Goal: Task Accomplishment & Management: Manage account settings

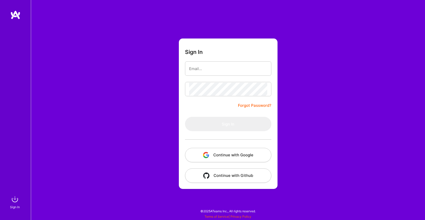
click at [212, 153] on button "Continue with Google" at bounding box center [228, 155] width 86 height 14
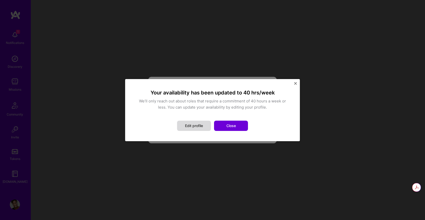
click at [194, 126] on button "Edit profile" at bounding box center [194, 126] width 34 height 10
select select "US"
select select "Right Now"
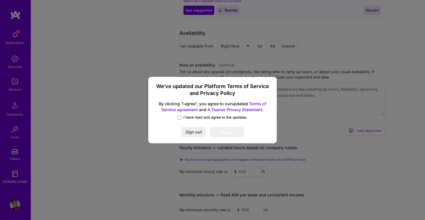
scroll to position [564, 0]
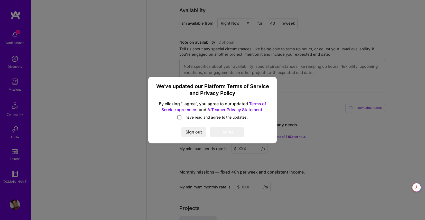
click at [185, 118] on span "I have read and agree to the updates." at bounding box center [215, 117] width 64 height 5
click at [0, 0] on input "I have read and agree to the updates." at bounding box center [0, 0] width 0 height 0
click at [221, 133] on button "I agree" at bounding box center [227, 132] width 34 height 10
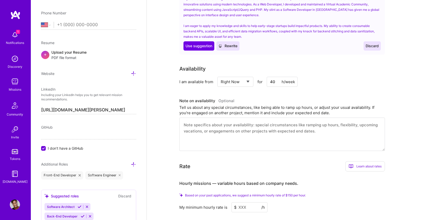
scroll to position [286, 0]
click at [270, 76] on input "40" at bounding box center [281, 81] width 31 height 10
type input "30"
click at [254, 104] on div "Tell us about any special circumstances, like being able to ramp up hours, or a…" at bounding box center [281, 109] width 205 height 11
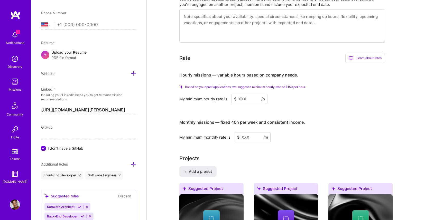
scroll to position [394, 0]
click at [250, 94] on input at bounding box center [249, 99] width 36 height 10
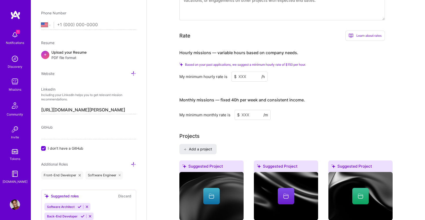
scroll to position [411, 0]
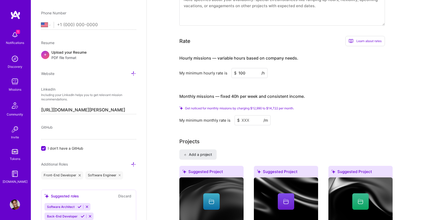
type input "100"
click at [310, 68] on div "My minimum hourly rate is $ 100 /h" at bounding box center [281, 73] width 205 height 10
click at [246, 115] on input at bounding box center [252, 120] width 36 height 10
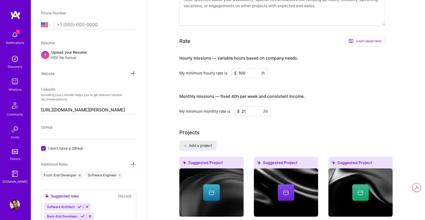
type input "2"
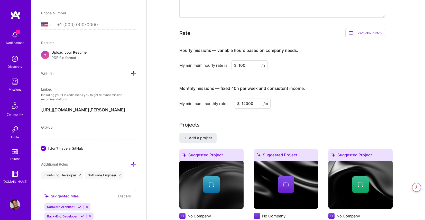
type input "12000"
click at [303, 99] on div "My minimum monthly rate is $ 12000 /m" at bounding box center [281, 104] width 205 height 10
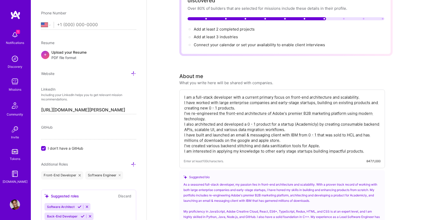
scroll to position [0, 0]
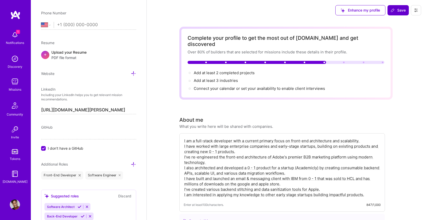
click at [389, 10] on button "Save" at bounding box center [397, 10] width 21 height 10
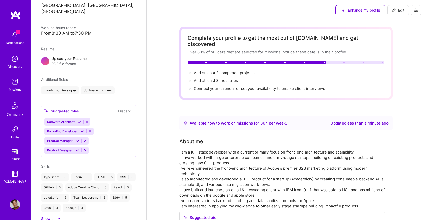
click at [14, 35] on img at bounding box center [15, 35] width 10 height 10
click at [14, 35] on div "1 Notifications Discovery Missions Community Invite Tokens [DOMAIN_NAME]" at bounding box center [15, 107] width 31 height 156
click at [16, 86] on img at bounding box center [15, 81] width 10 height 10
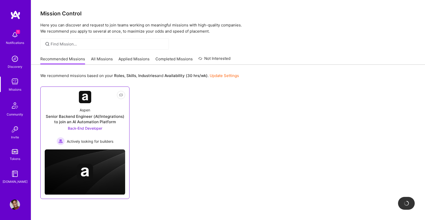
scroll to position [21, 0]
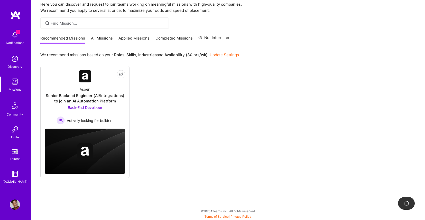
click at [102, 39] on link "All Missions" at bounding box center [102, 39] width 22 height 8
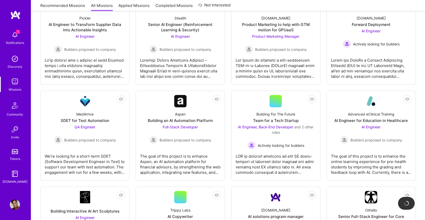
scroll to position [403, 0]
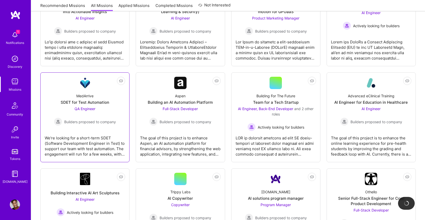
click at [75, 99] on div "MedArrive SDET for Test Automation QA Engineer Builders proposed to company" at bounding box center [85, 107] width 80 height 37
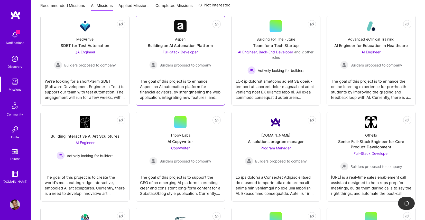
scroll to position [458, 0]
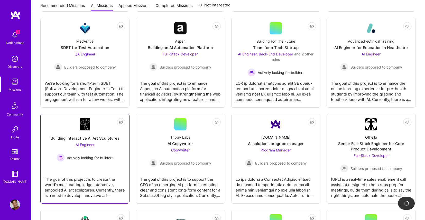
click at [99, 137] on div "Building Interactive AI Art Sculptures" at bounding box center [85, 138] width 69 height 5
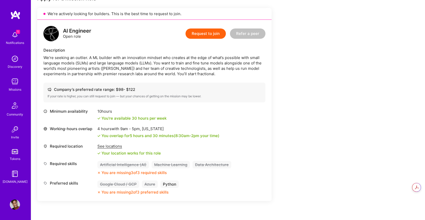
scroll to position [114, 0]
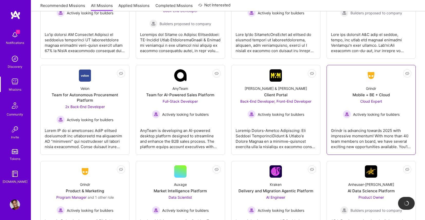
scroll to position [999, 0]
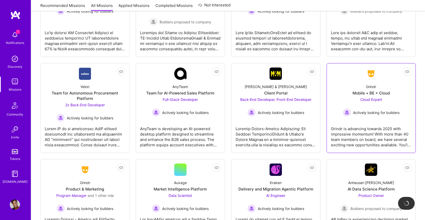
click at [351, 80] on div "Grindr Mobile + BE + Cloud Cloud Expert Actively looking for builders" at bounding box center [371, 98] width 80 height 37
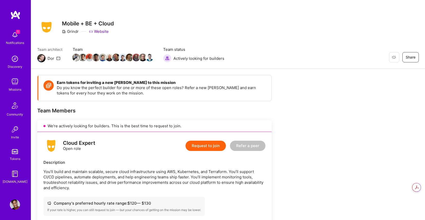
click at [72, 30] on div "Grindr" at bounding box center [70, 31] width 17 height 5
click at [93, 22] on h3 "Mobile + BE + Cloud" at bounding box center [88, 23] width 52 height 6
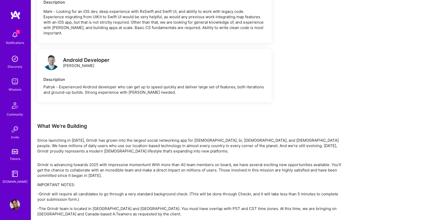
scroll to position [1005, 0]
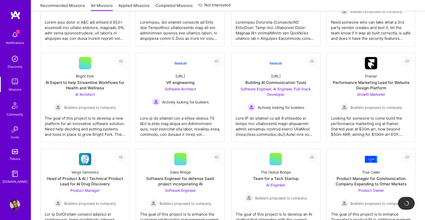
scroll to position [709, 0]
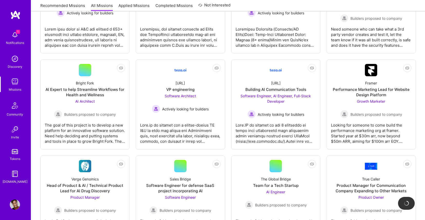
click at [168, 8] on link "Completed Missions" at bounding box center [173, 7] width 37 height 8
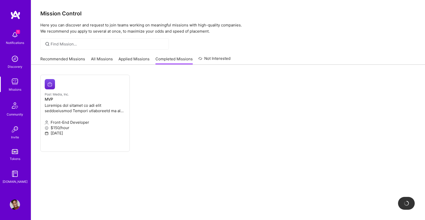
click at [133, 57] on link "Applied Missions" at bounding box center [133, 60] width 31 height 8
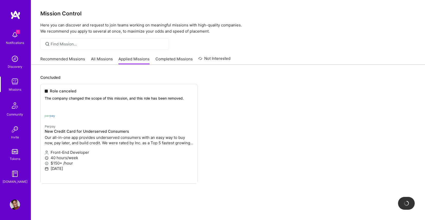
click at [204, 60] on link "Not Interested" at bounding box center [214, 59] width 32 height 9
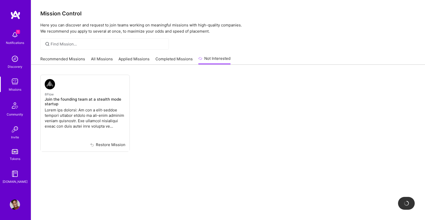
click at [97, 59] on link "All Missions" at bounding box center [102, 60] width 22 height 8
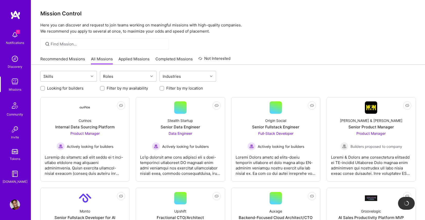
click at [73, 57] on link "Recommended Missions" at bounding box center [62, 60] width 45 height 8
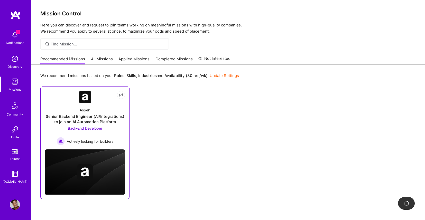
click at [90, 100] on img at bounding box center [85, 97] width 12 height 12
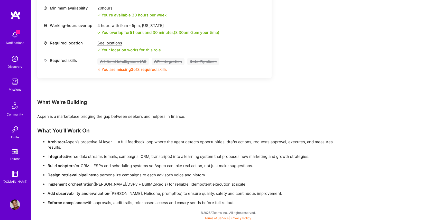
scroll to position [229, 0]
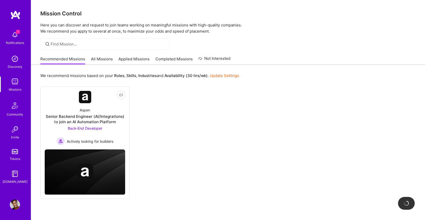
click at [108, 59] on link "All Missions" at bounding box center [102, 60] width 22 height 8
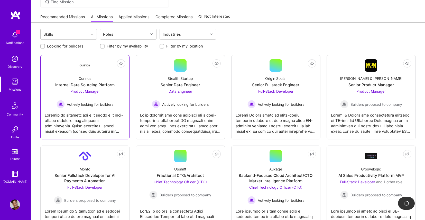
scroll to position [48, 0]
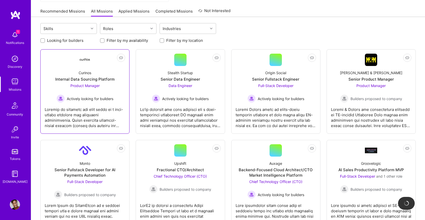
click at [102, 119] on div at bounding box center [85, 116] width 80 height 26
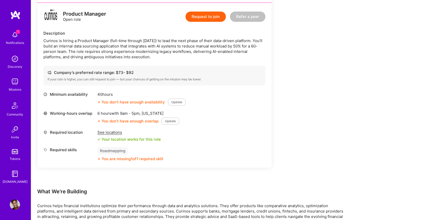
scroll to position [125, 0]
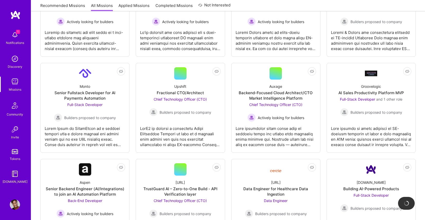
scroll to position [48, 0]
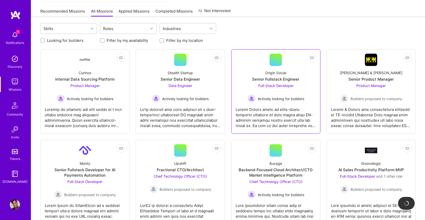
click at [236, 88] on div "Origin Social Senior Fullstack Engineer Full-Stack Developer Actively looking f…" at bounding box center [275, 84] width 80 height 37
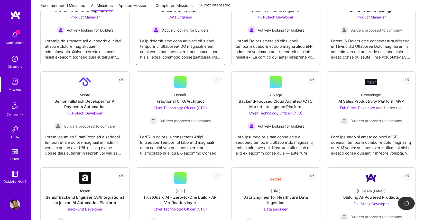
scroll to position [120, 0]
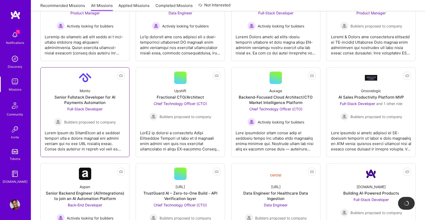
click at [111, 109] on div "Full-Stack Developer Builders proposed to company" at bounding box center [85, 116] width 62 height 20
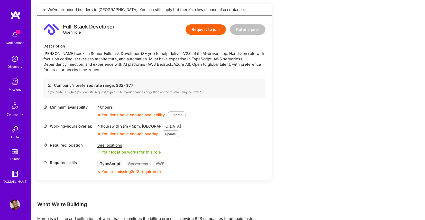
scroll to position [139, 0]
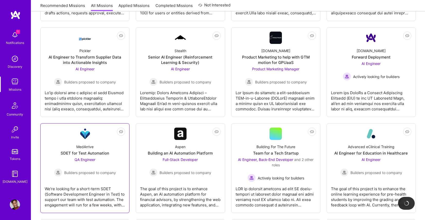
scroll to position [356, 0]
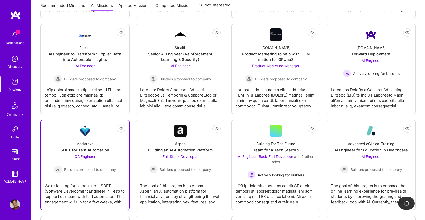
click at [88, 169] on span "Builders proposed to company" at bounding box center [90, 169] width 52 height 5
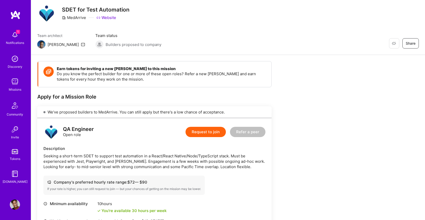
scroll to position [14, 0]
